Goal: Transaction & Acquisition: Register for event/course

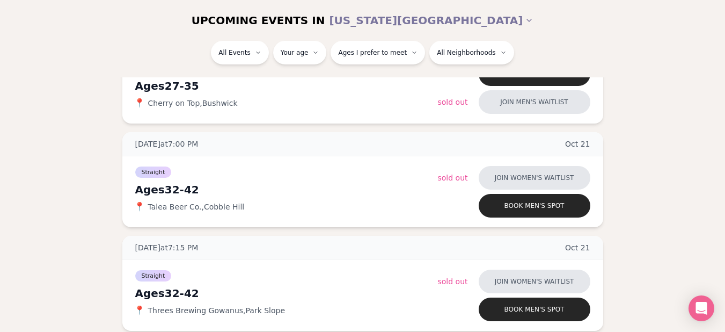
scroll to position [723, 0]
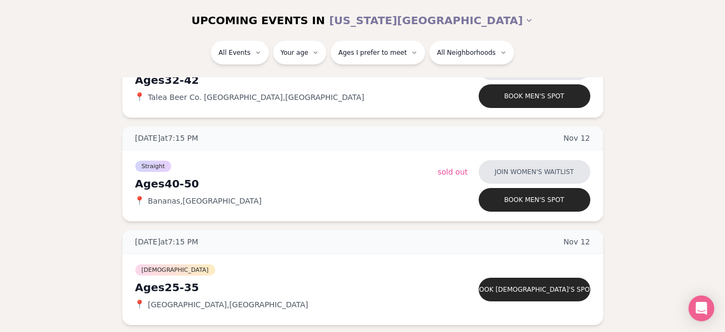
scroll to position [3365, 0]
